Goal: Information Seeking & Learning: Learn about a topic

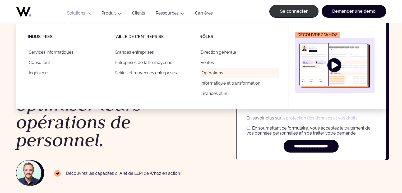
scroll to position [53, 0]
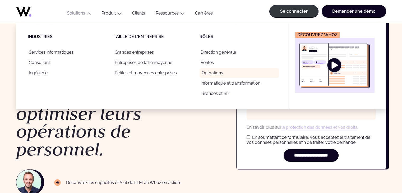
click at [215, 72] on font "Opérations" at bounding box center [212, 72] width 21 height 5
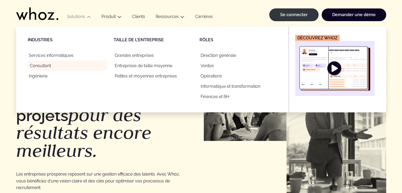
click at [43, 68] on font "Consultant" at bounding box center [40, 65] width 21 height 5
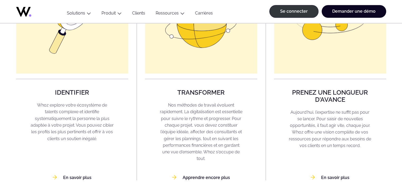
scroll to position [502, 0]
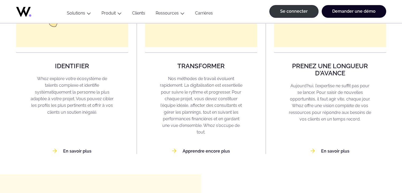
click at [81, 154] on div "Whoz pour le conseil Montrez la valeur de votre expertise en affaires. On pourr…" at bounding box center [201, 179] width 370 height 1311
click at [80, 151] on font "En savoir plus" at bounding box center [77, 151] width 28 height 5
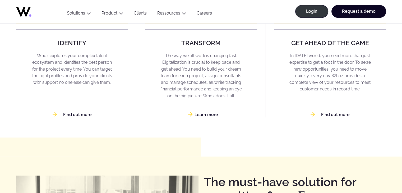
click at [203, 116] on link "Learn more" at bounding box center [201, 114] width 34 height 5
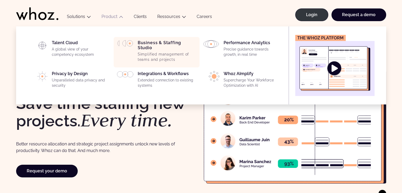
click at [153, 53] on p "Simplified management of teams and projects" at bounding box center [167, 57] width 59 height 10
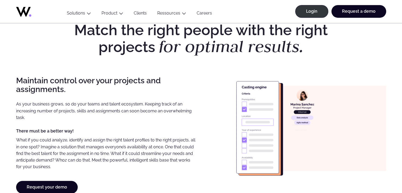
scroll to position [396, 0]
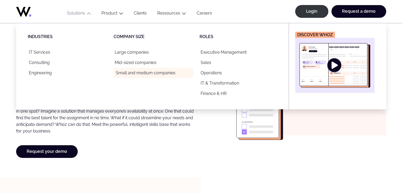
click at [136, 74] on link "Small and medium companies" at bounding box center [154, 73] width 80 height 10
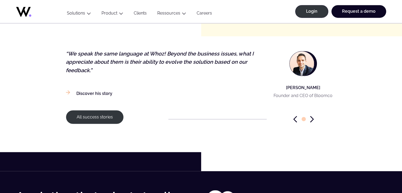
scroll to position [766, 0]
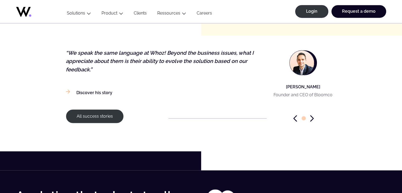
click at [311, 115] on icon "Next slide" at bounding box center [312, 118] width 4 height 7
click at [95, 109] on link "All success stories" at bounding box center [95, 116] width 58 height 14
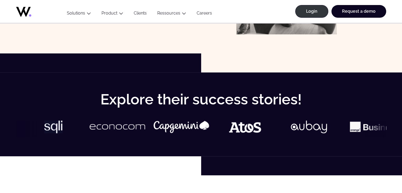
scroll to position [211, 0]
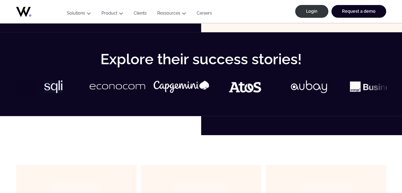
click at [349, 90] on img at bounding box center [373, 86] width 56 height 13
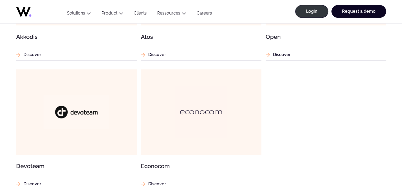
scroll to position [476, 0]
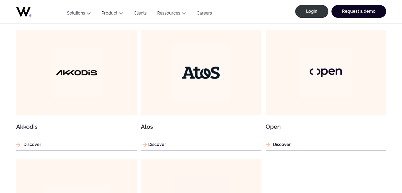
click at [153, 144] on p "Discover" at bounding box center [201, 144] width 121 height 7
